Goal: Transaction & Acquisition: Purchase product/service

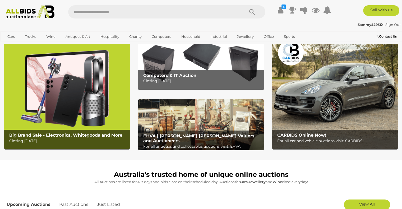
scroll to position [13, 0]
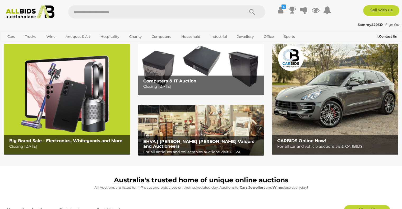
click at [90, 143] on b "Big Brand Sale - Electronics, Whitegoods and More" at bounding box center [65, 140] width 113 height 5
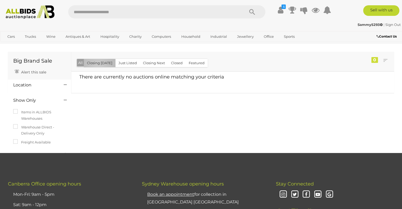
click at [98, 66] on button "Closing [DATE]" at bounding box center [100, 63] width 32 height 8
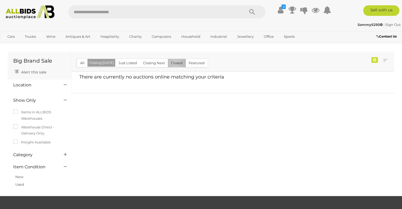
click at [173, 63] on button "Closed" at bounding box center [177, 63] width 18 height 8
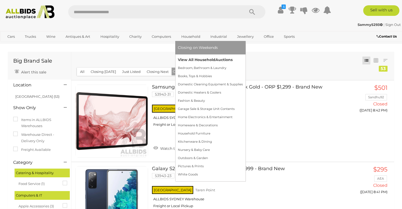
click at [198, 59] on link "View All Household Auctions" at bounding box center [210, 60] width 65 height 8
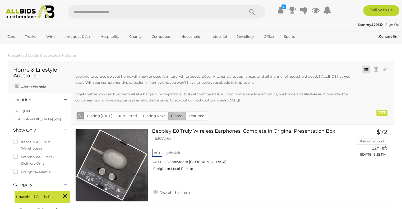
click at [179, 115] on button "Closed" at bounding box center [177, 116] width 18 height 8
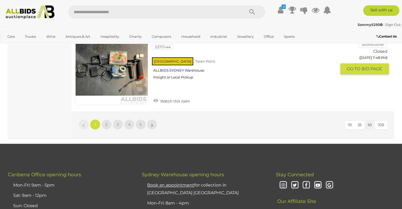
scroll to position [4158, 0]
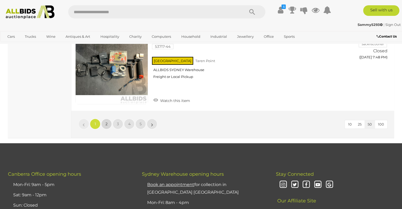
click at [107, 122] on span "2" at bounding box center [107, 124] width 2 height 5
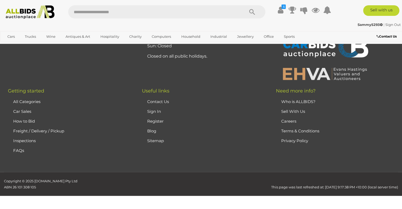
scroll to position [71, 0]
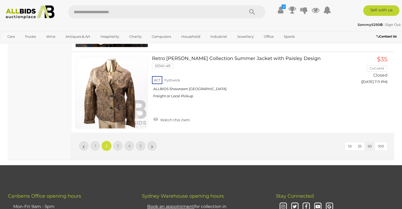
scroll to position [4116, 0]
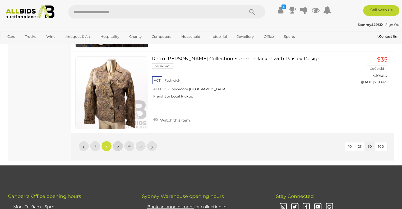
click at [118, 144] on span "3" at bounding box center [118, 146] width 2 height 5
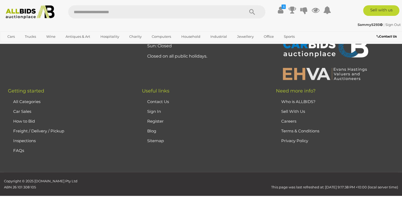
scroll to position [71, 0]
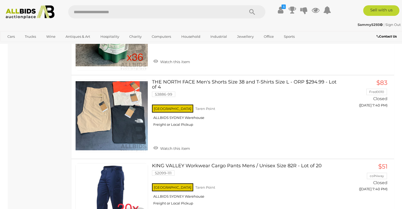
scroll to position [3596, 0]
